Goal: Check status: Check status

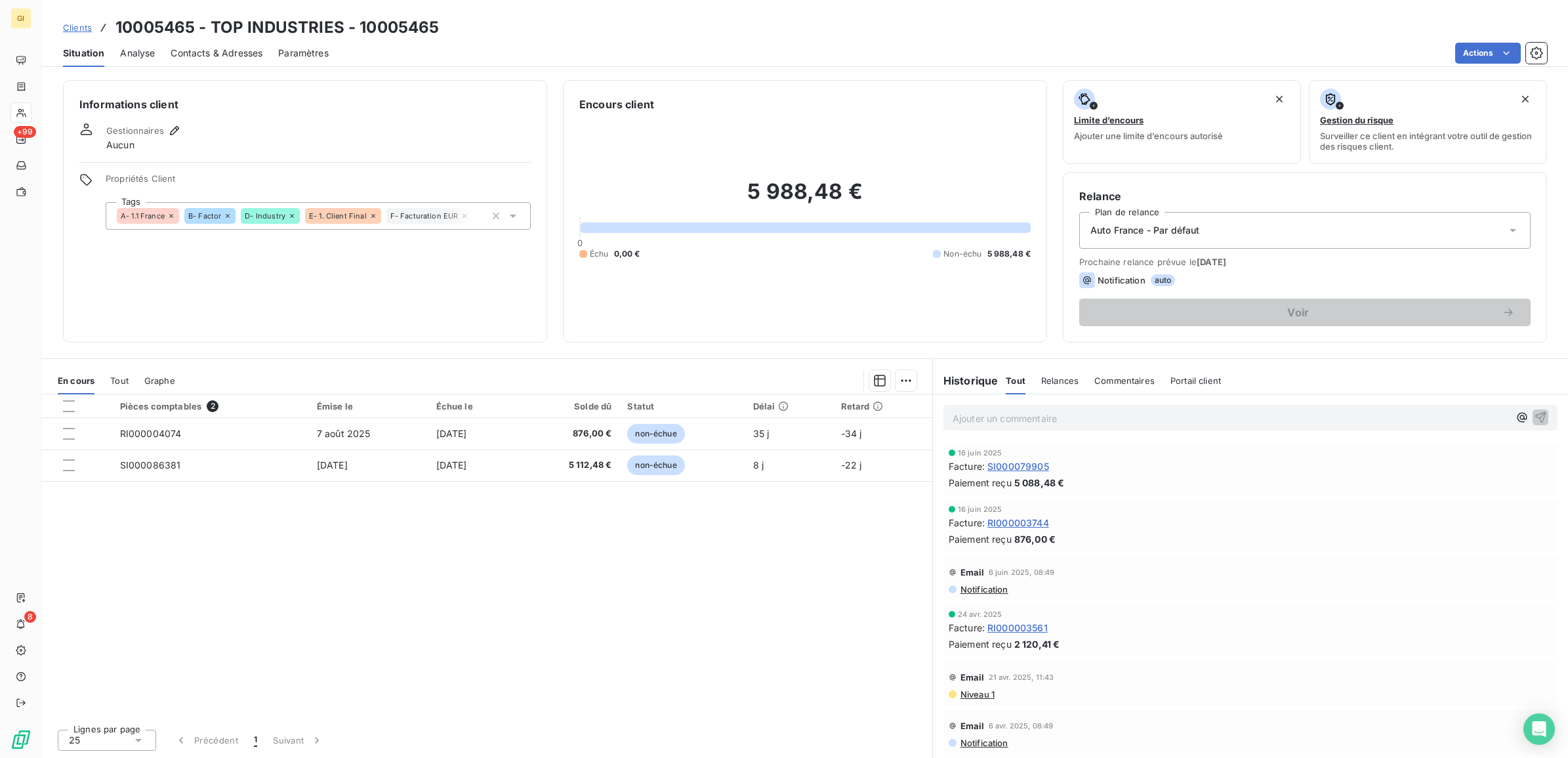
click at [70, 25] on span "Clients" at bounding box center [77, 27] width 29 height 10
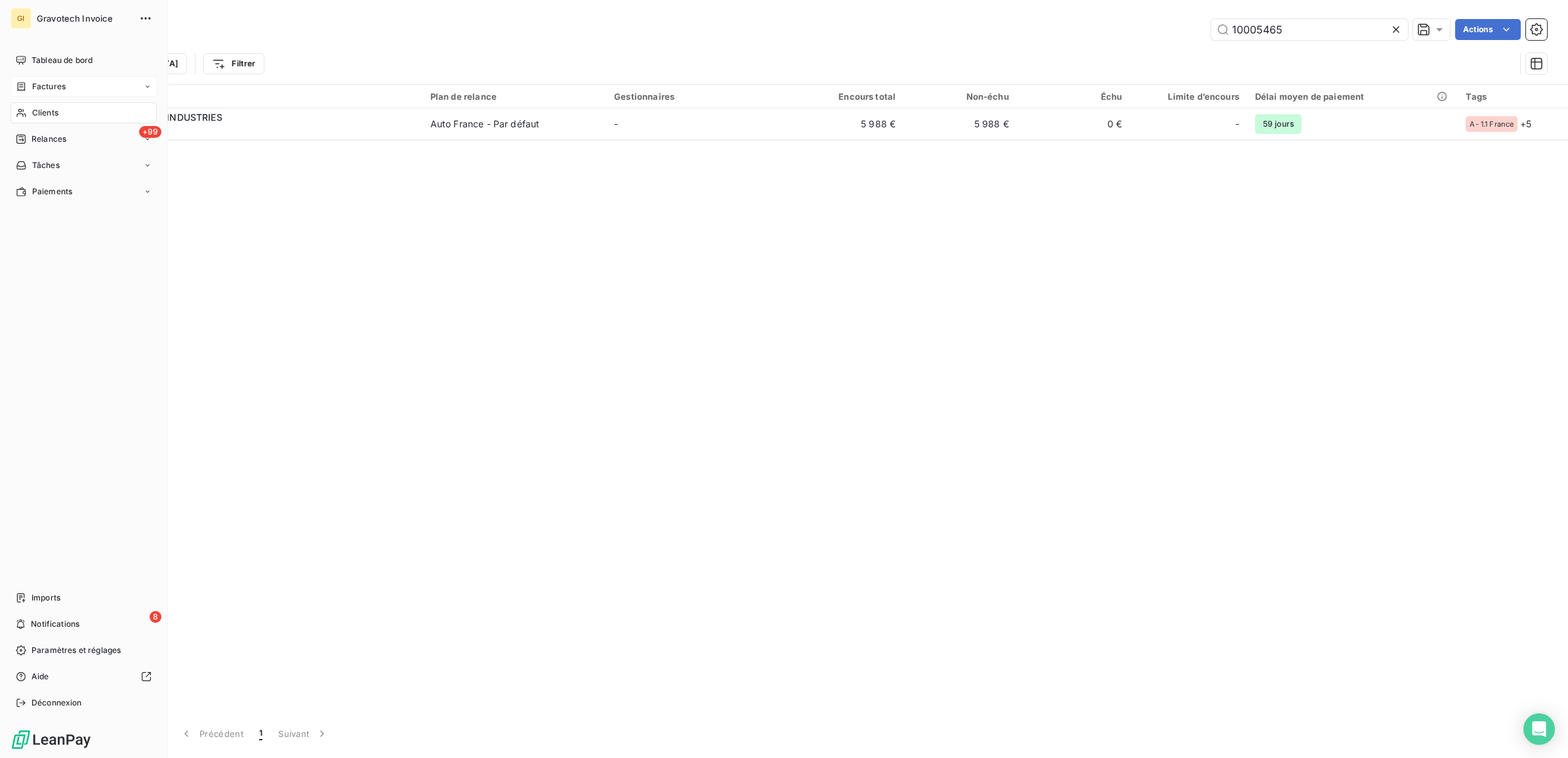
click at [42, 86] on span "Factures" at bounding box center [49, 86] width 33 height 12
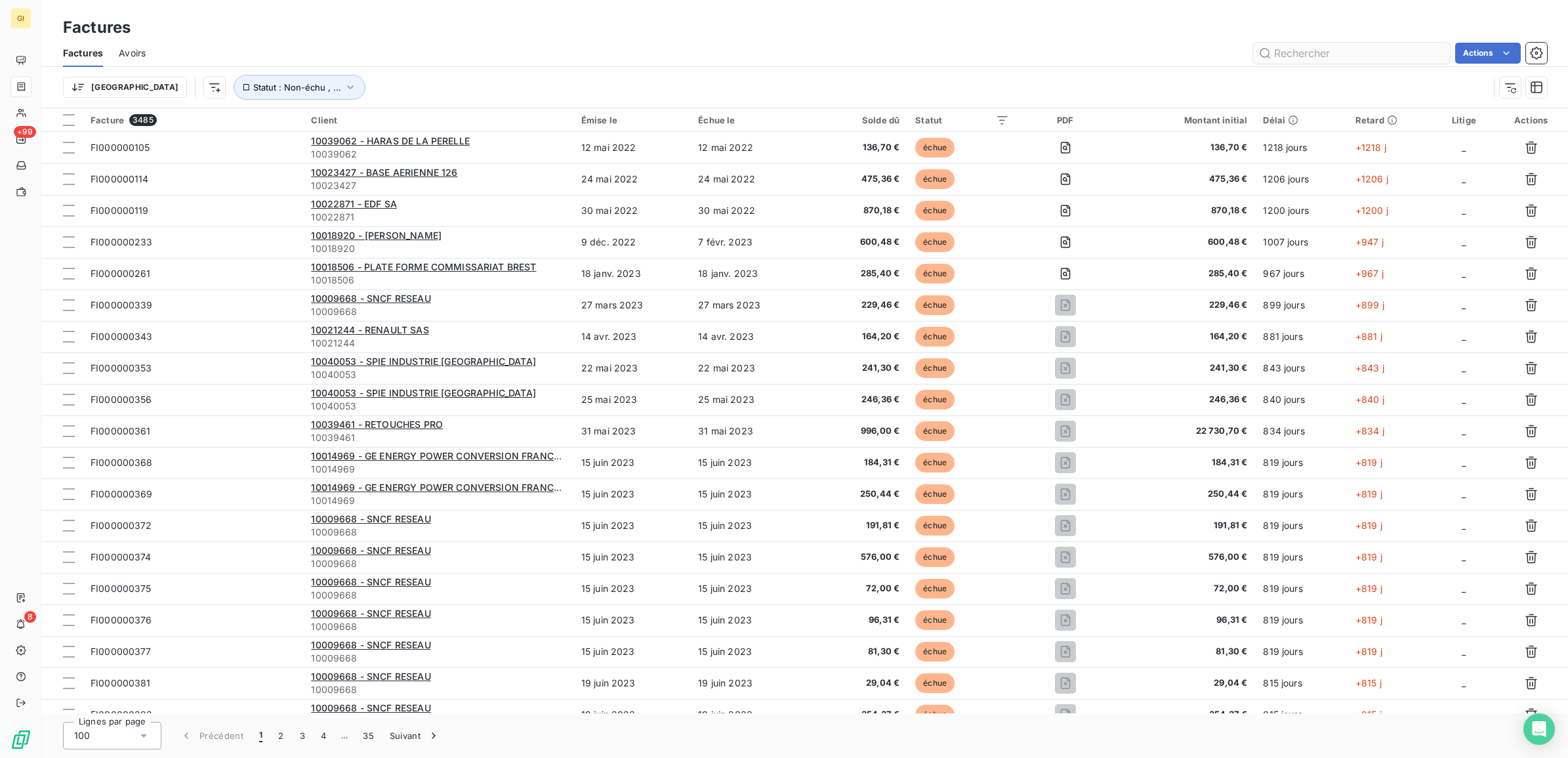
click at [1320, 47] on input "text" at bounding box center [1351, 53] width 197 height 21
type input "85170"
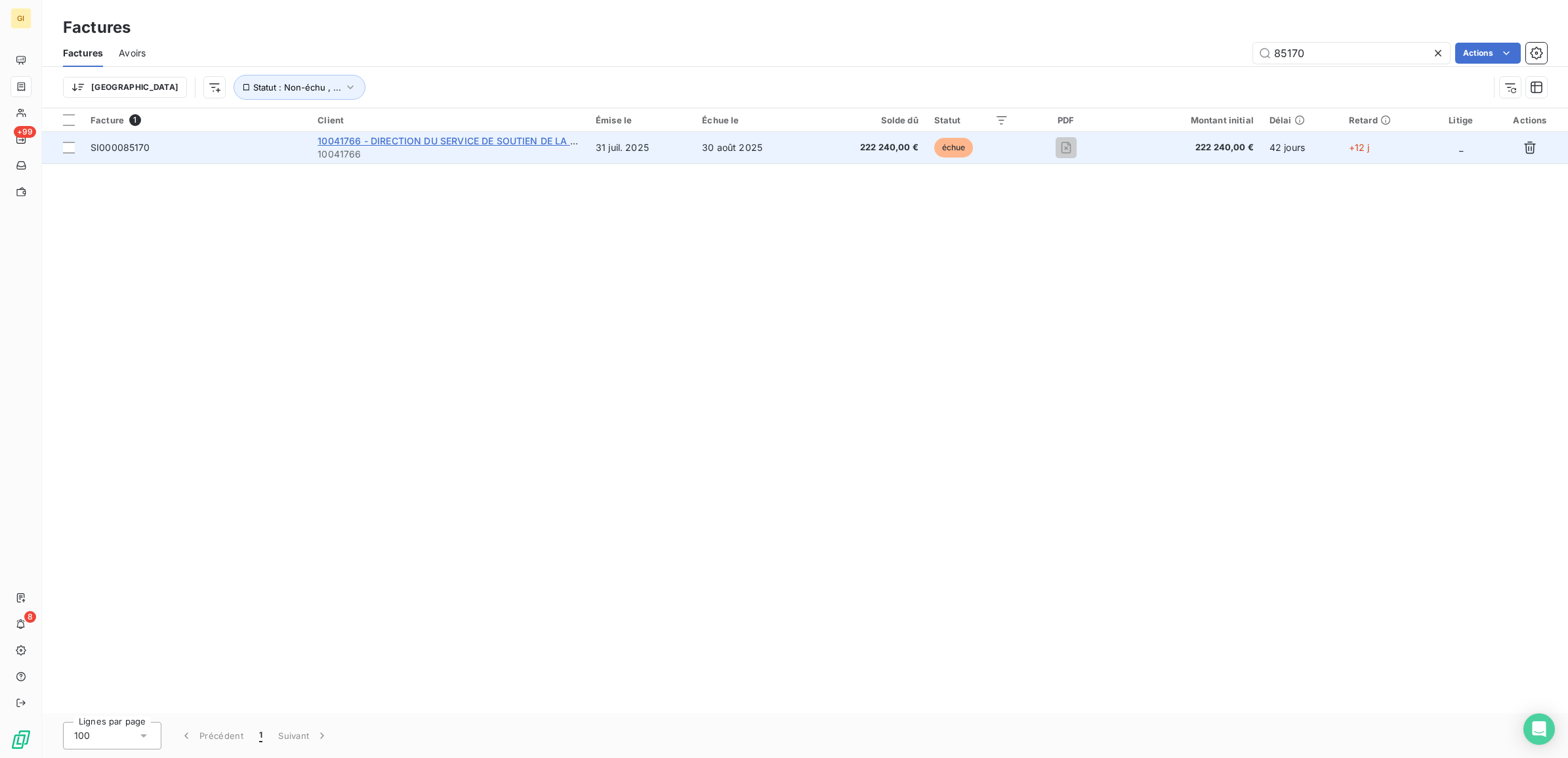
click at [382, 141] on span "10041766 - DIRECTION DU SERVICE DE SOUTIEN DE LA FLOTTE" at bounding box center [461, 141] width 287 height 11
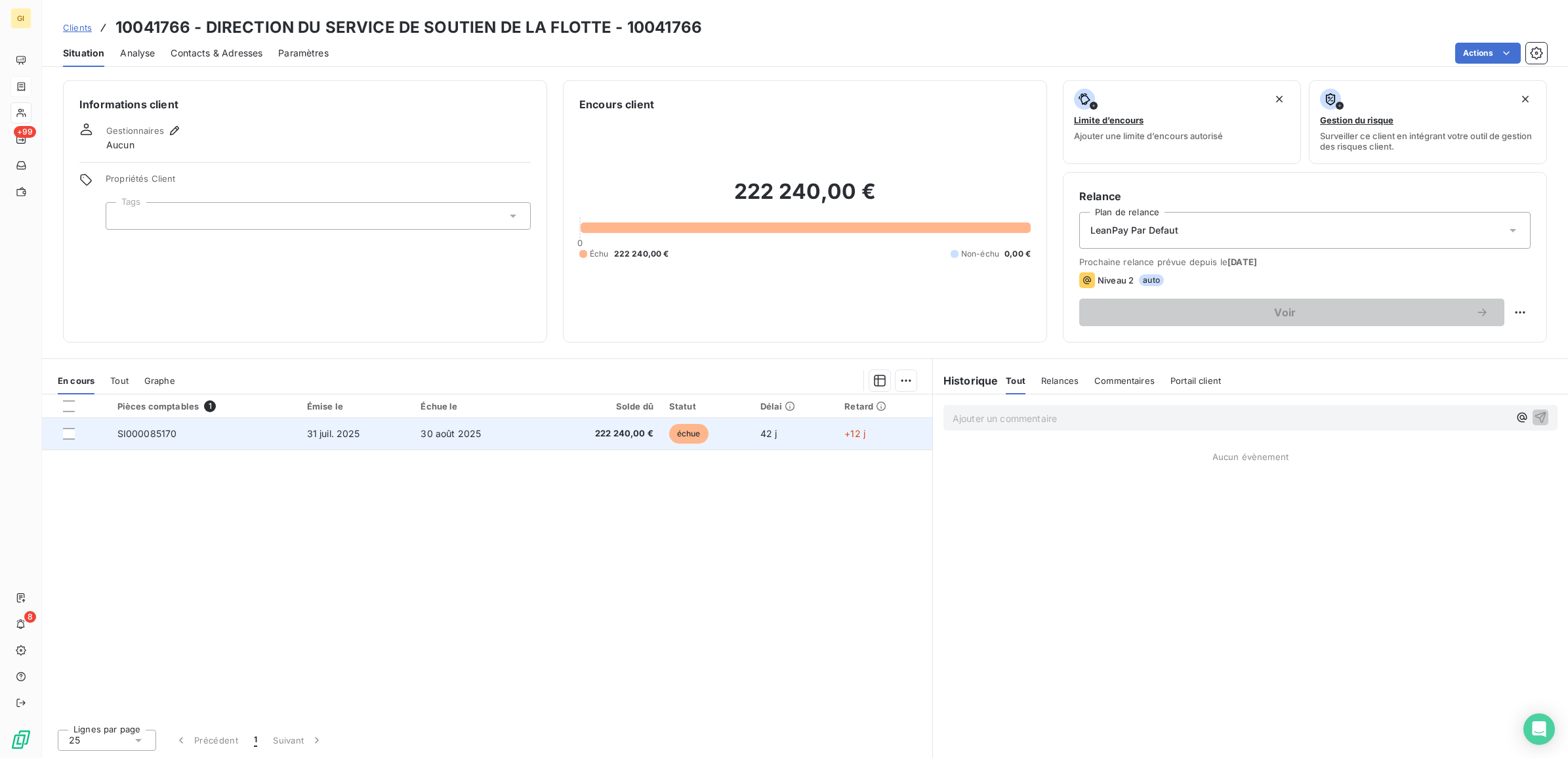
click at [333, 425] on td "31 juil. 2025" at bounding box center [356, 433] width 114 height 31
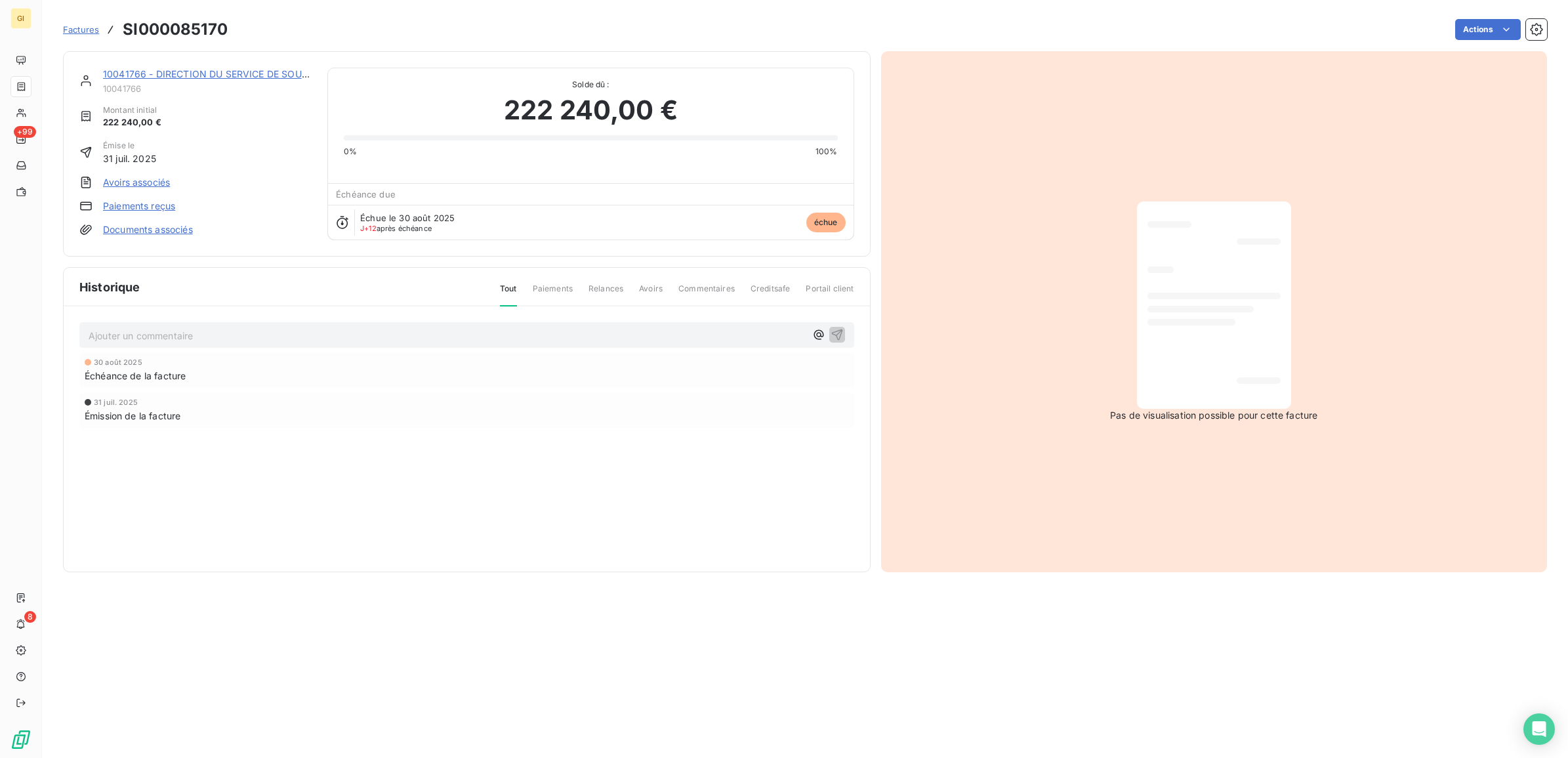
click at [211, 337] on p "Ajouter un commentaire ﻿" at bounding box center [447, 335] width 717 height 17
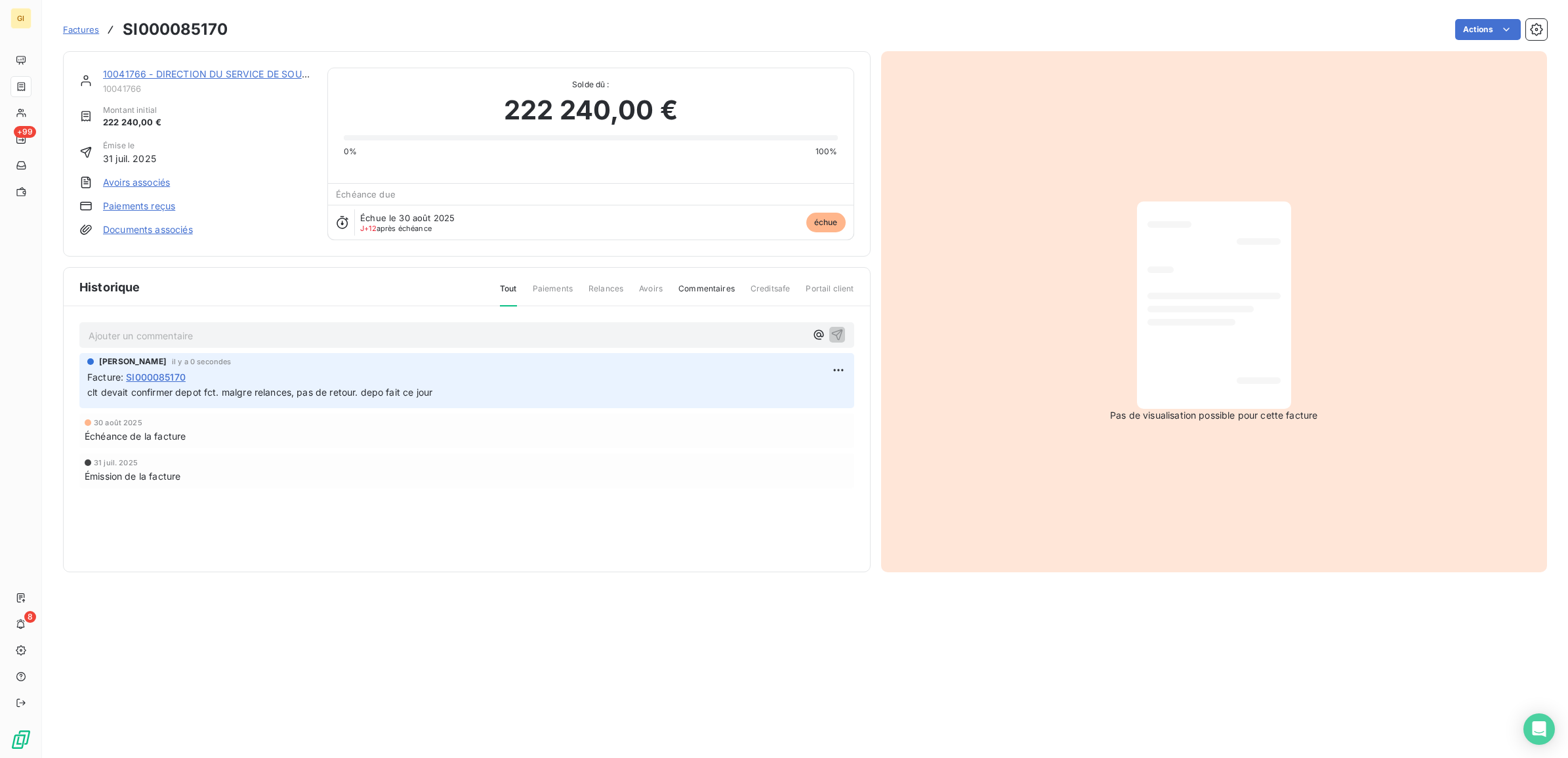
click at [318, 615] on section "Factures SI000085170 Actions 10041766 - DIRECTION DU SERVICE DE SOUTIEN DE LA F…" at bounding box center [805, 379] width 1526 height 758
click at [89, 28] on span "Factures" at bounding box center [81, 29] width 36 height 10
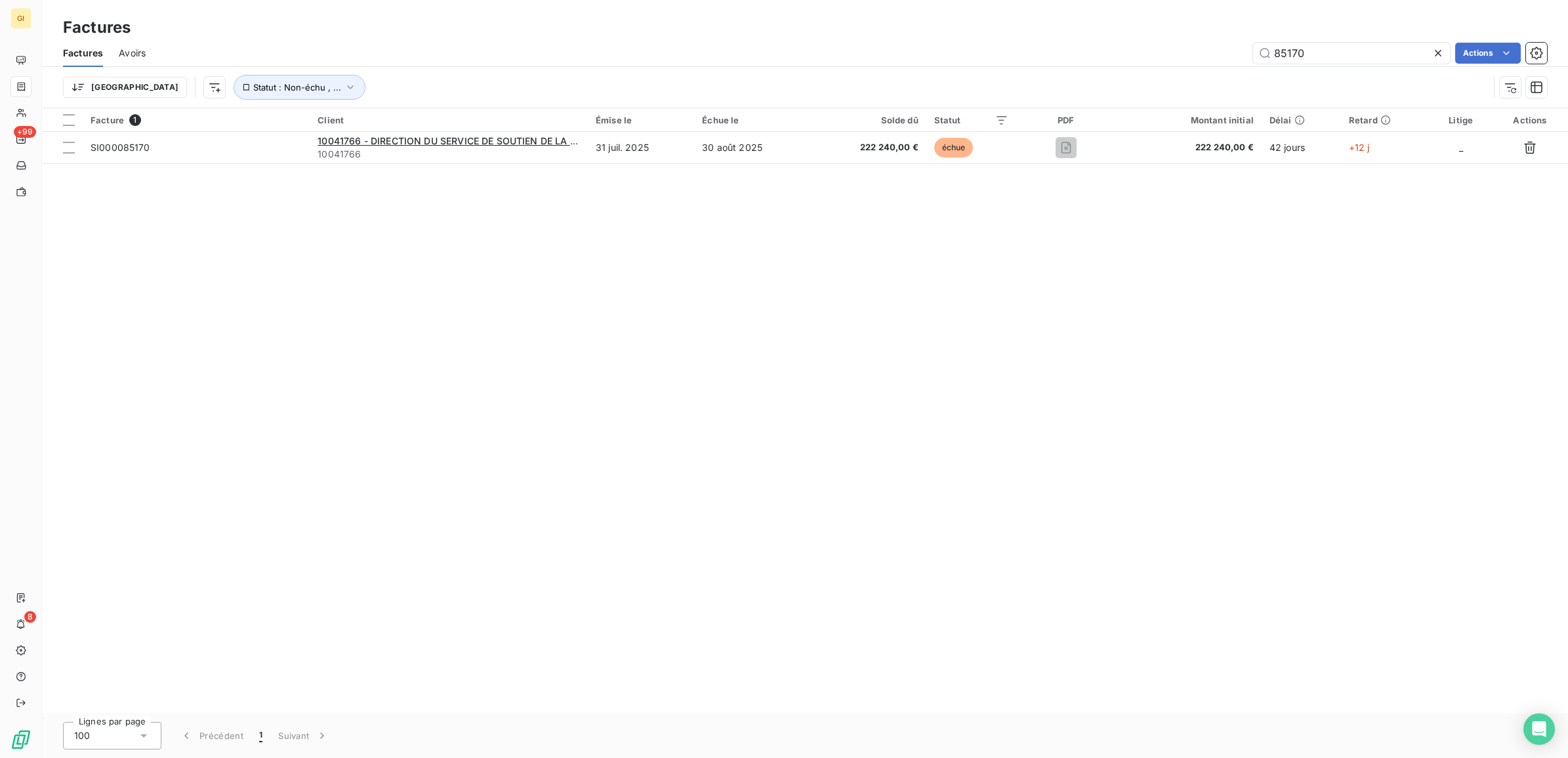
drag, startPoint x: 1330, startPoint y: 52, endPoint x: 1169, endPoint y: 61, distance: 161.3
click at [1189, 61] on div "85170 Actions" at bounding box center [854, 53] width 1386 height 21
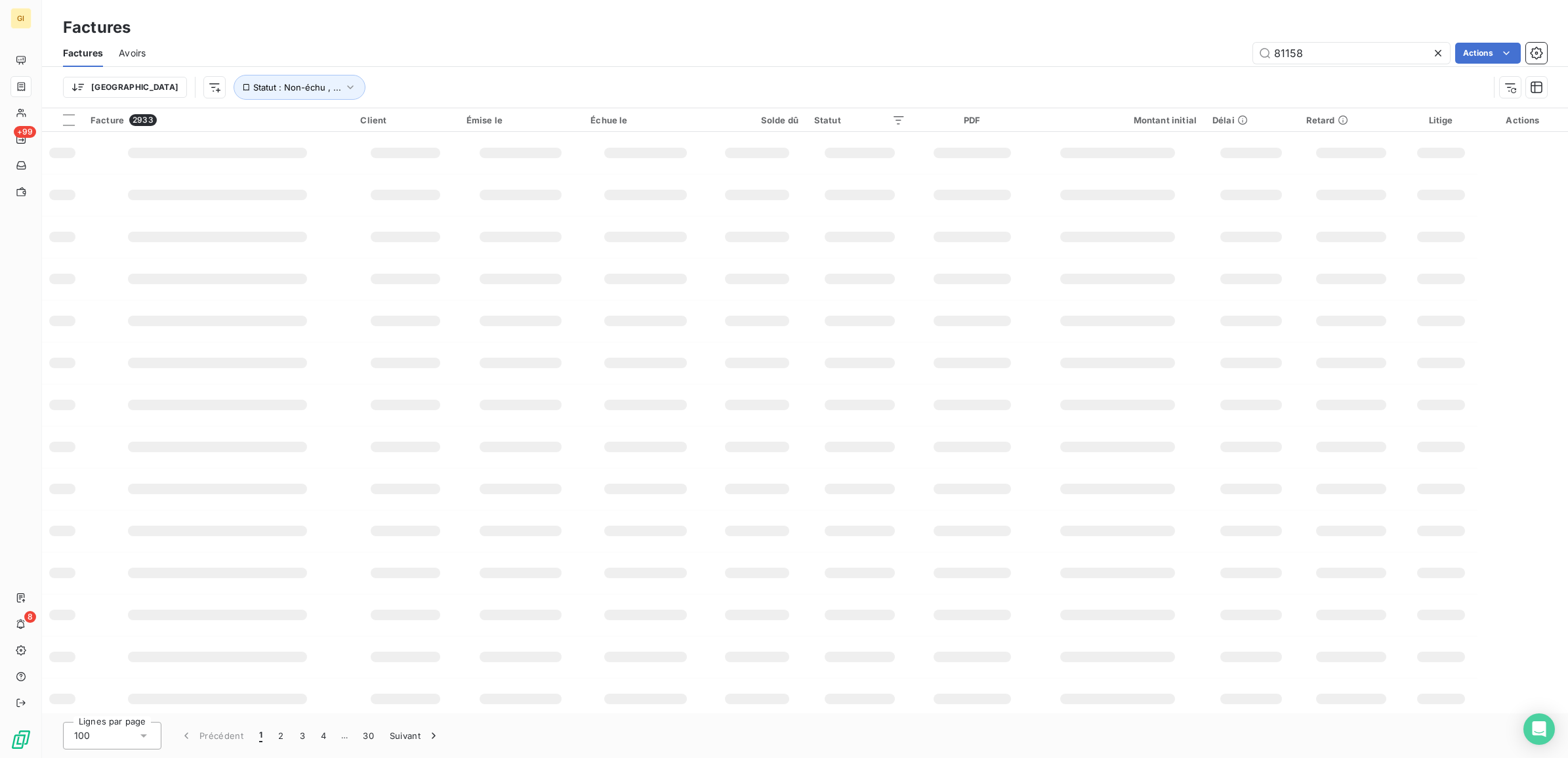
type input "81158"
